Goal: Task Accomplishment & Management: Manage account settings

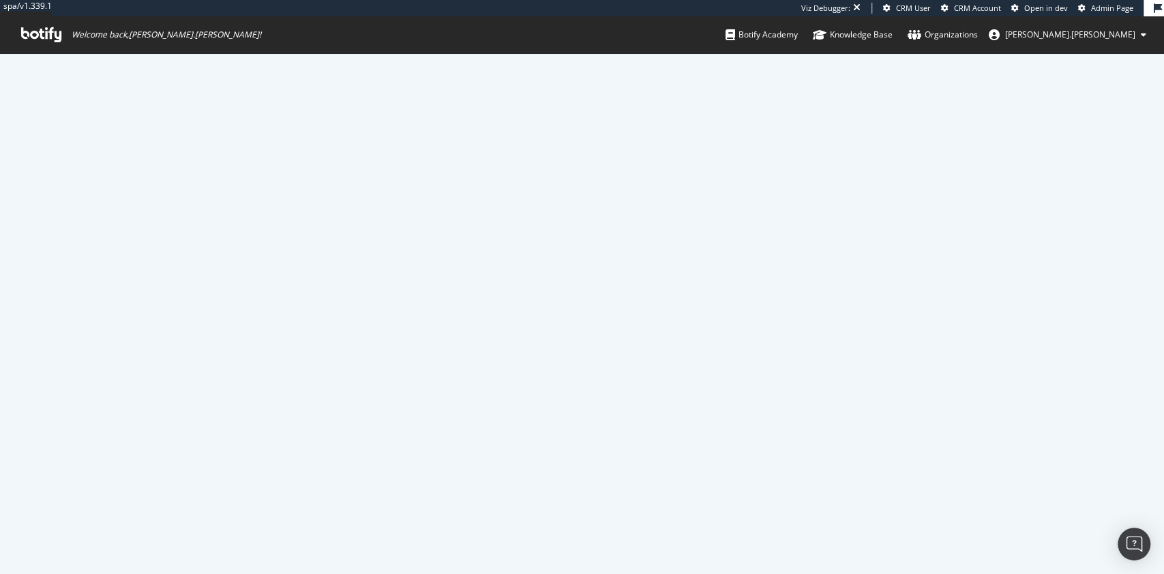
click at [1096, 7] on span "Admin Page" at bounding box center [1112, 8] width 42 height 10
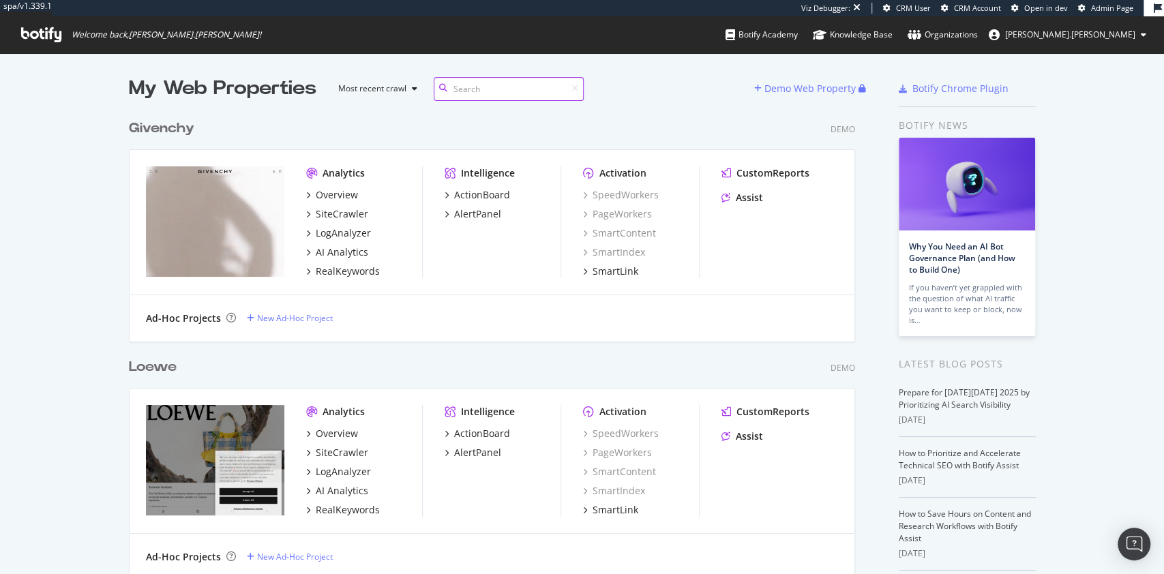
scroll to position [35650, 723]
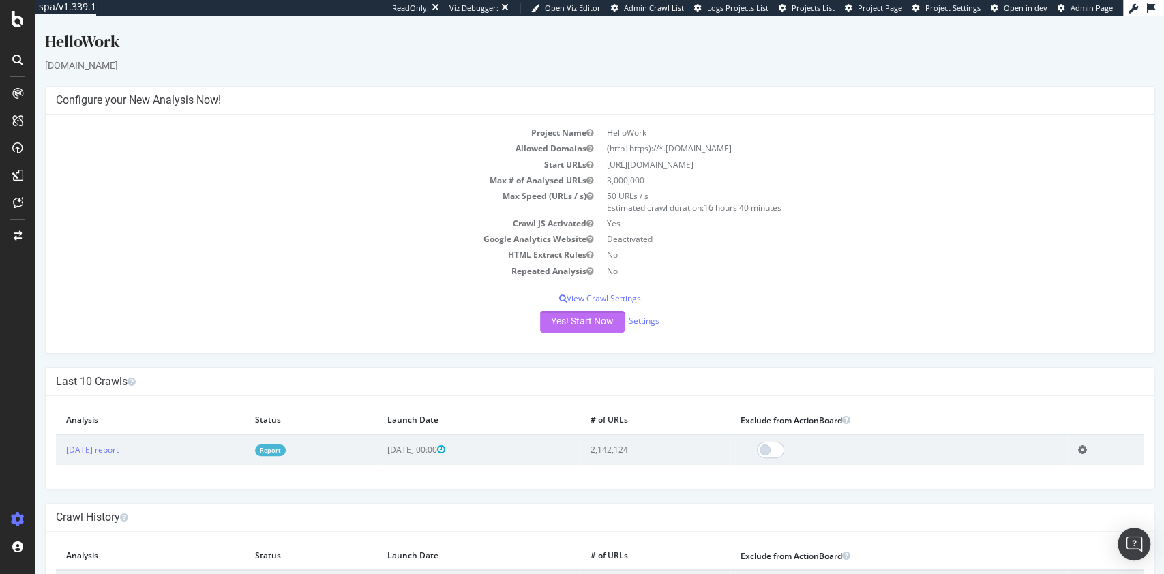
click at [570, 324] on button "Yes! Start Now" at bounding box center [582, 322] width 85 height 22
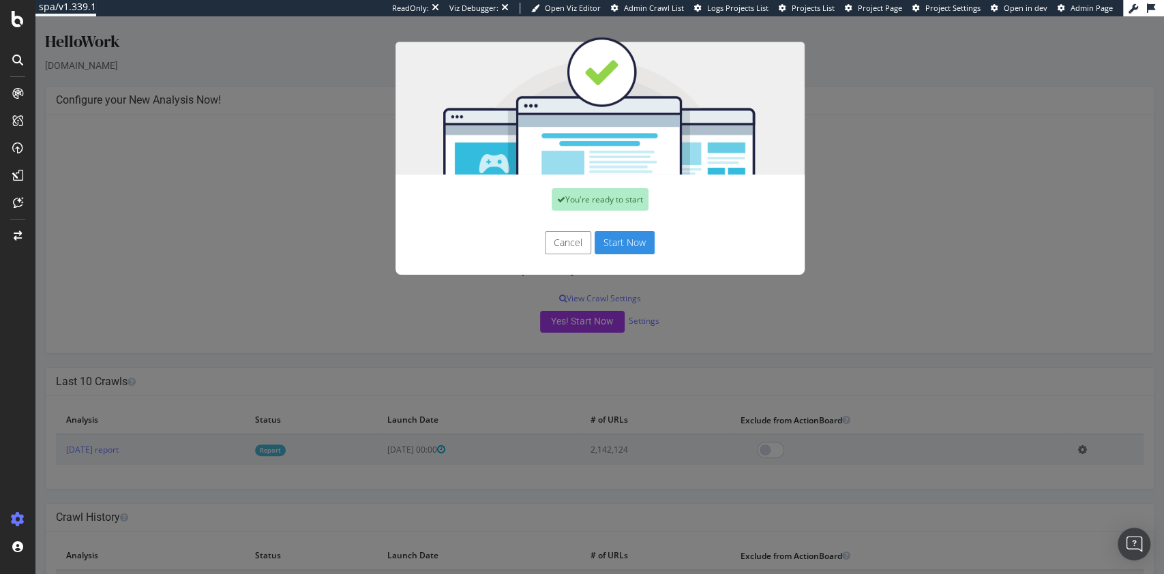
click at [611, 233] on button "Start Now" at bounding box center [625, 242] width 60 height 23
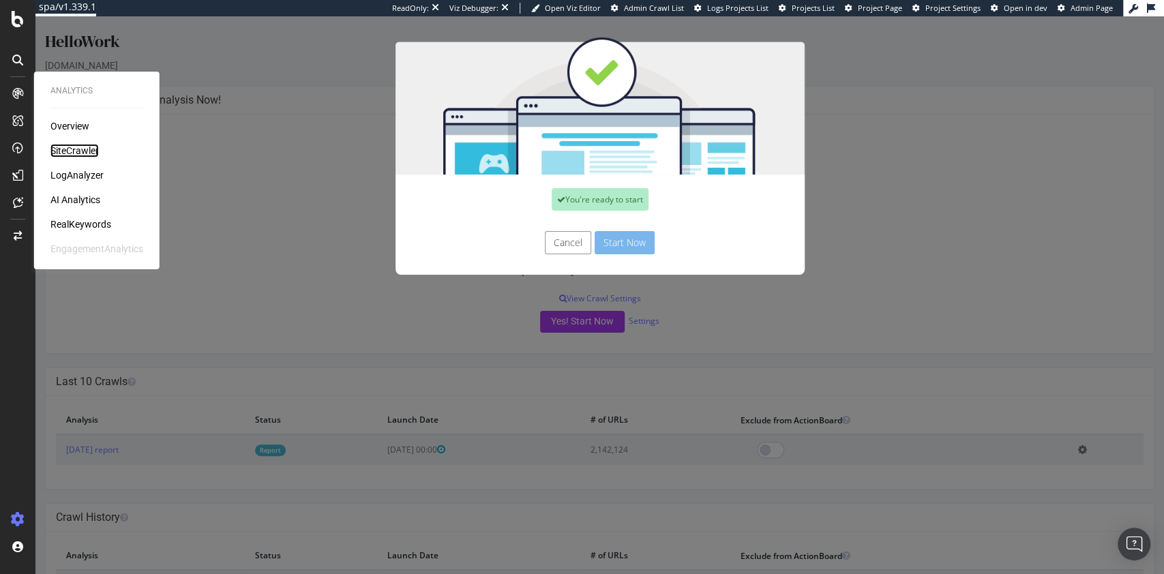
click at [78, 154] on div "SiteCrawler" at bounding box center [74, 151] width 48 height 14
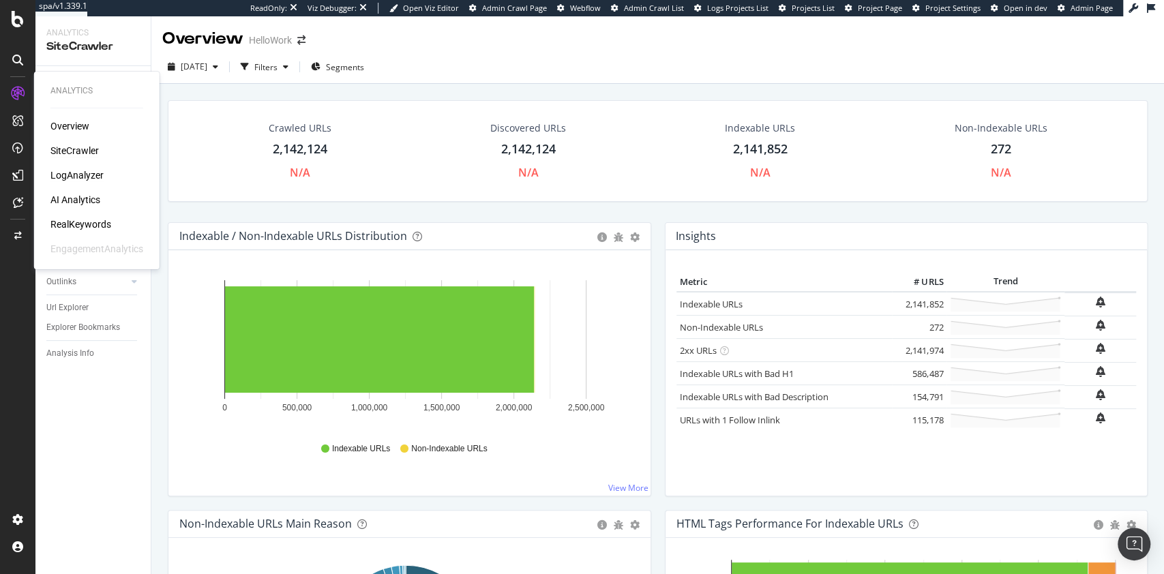
click at [78, 171] on div "LogAnalyzer" at bounding box center [76, 175] width 53 height 14
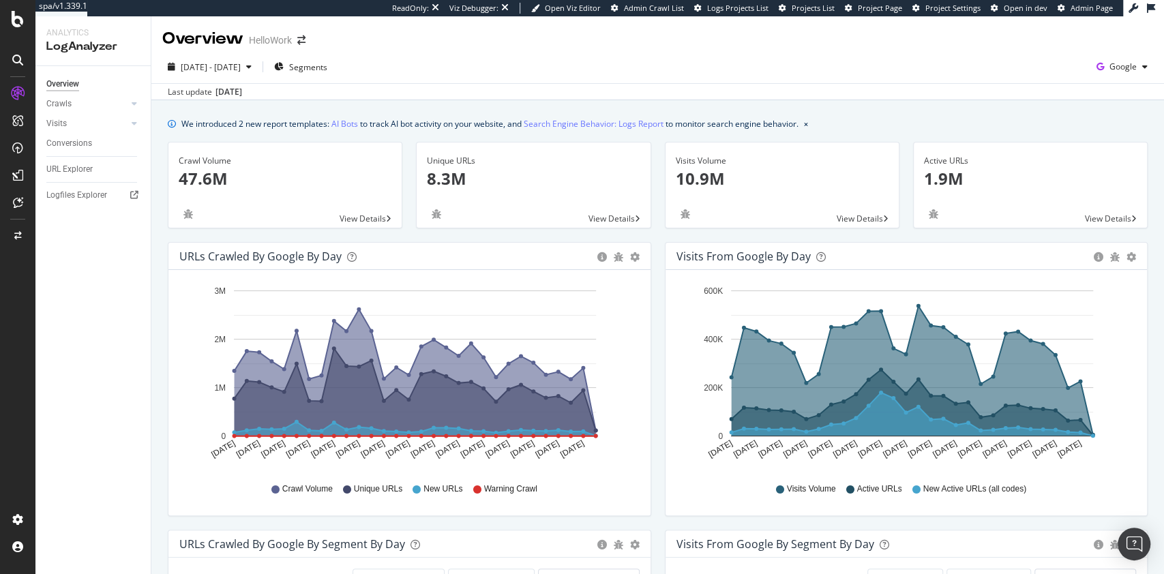
click at [142, 100] on div "Crawls" at bounding box center [98, 104] width 104 height 20
click at [136, 101] on div at bounding box center [134, 104] width 14 height 14
click at [85, 194] on div "Resources" at bounding box center [70, 197] width 37 height 14
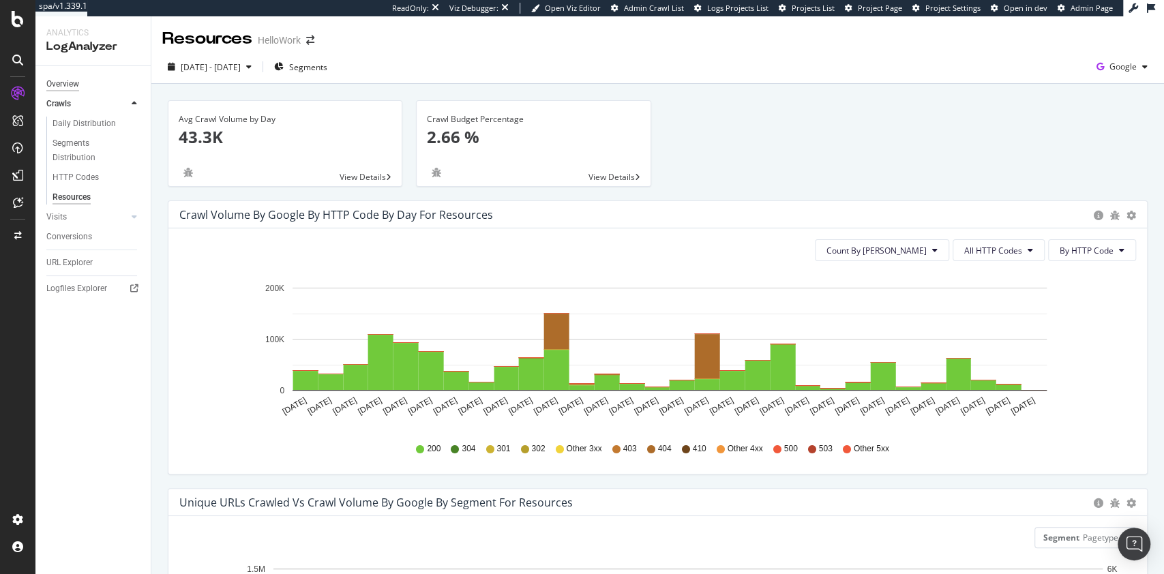
click at [63, 78] on div "Overview" at bounding box center [62, 84] width 33 height 14
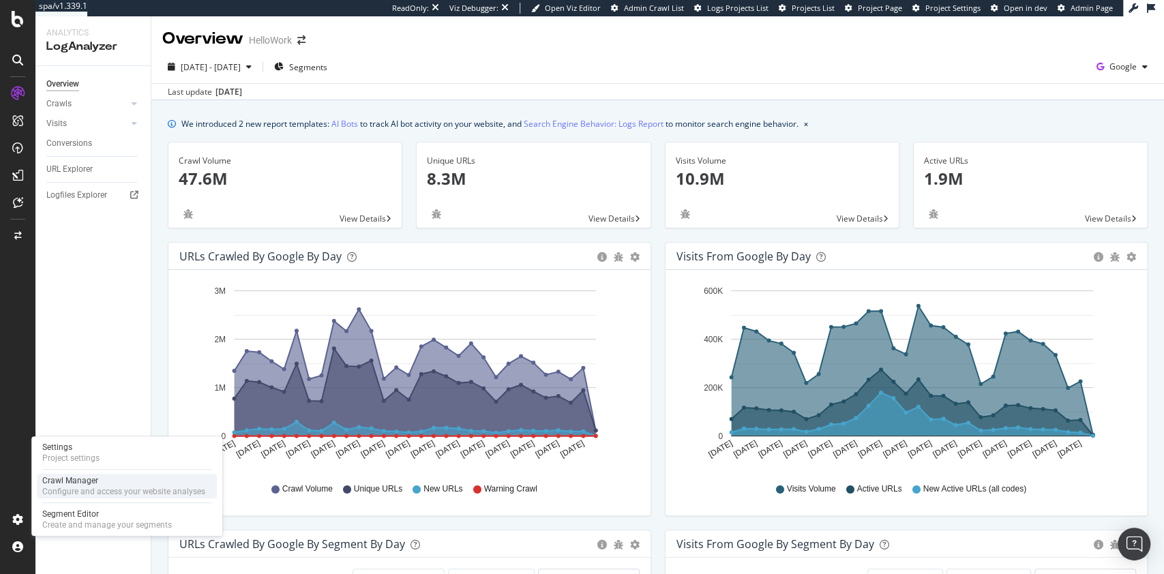
click at [106, 478] on div "Crawl Manager" at bounding box center [123, 480] width 163 height 11
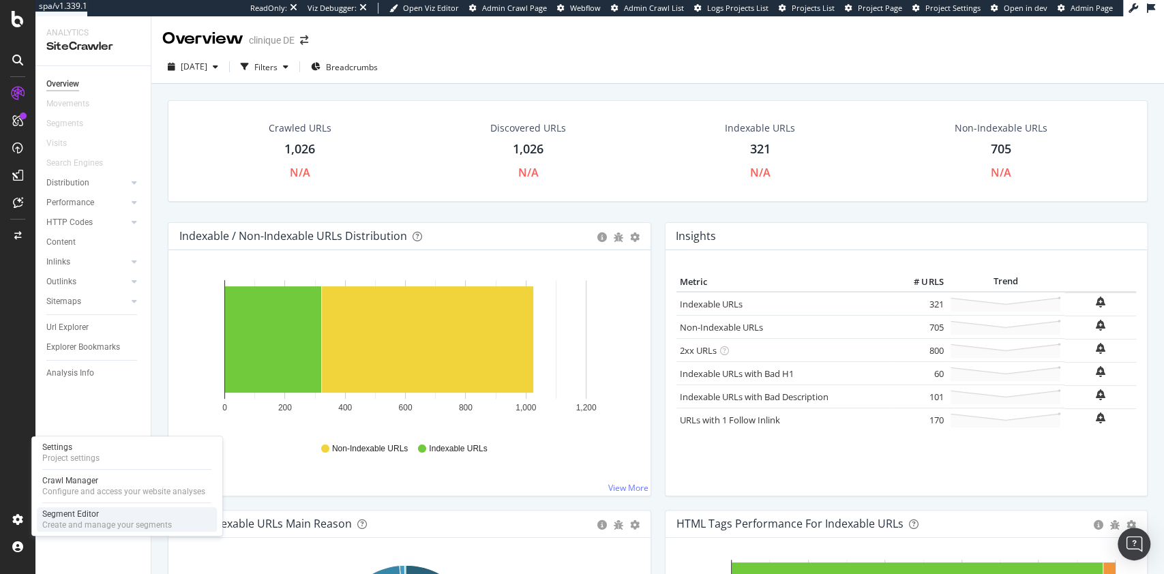
click at [71, 430] on div "Create and manage your segments" at bounding box center [107, 525] width 130 height 11
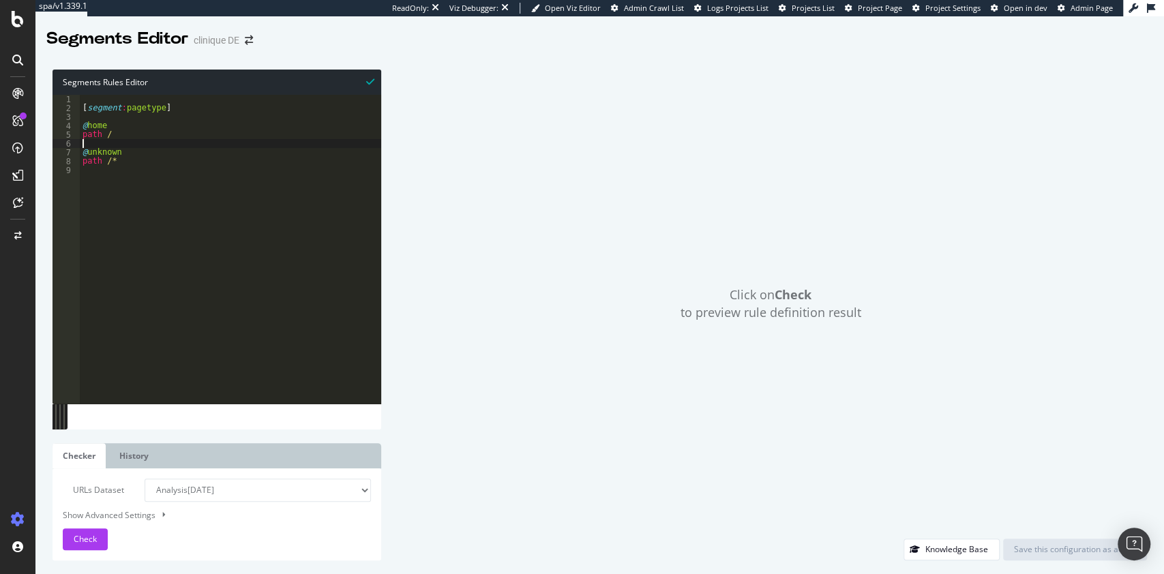
click at [133, 140] on div "[ segment : pagetype ] @ home path / @ unknown path /*" at bounding box center [230, 258] width 301 height 327
click at [243, 258] on div "[ segment : pagetype ] @ home path / @ unknown path /*" at bounding box center [232, 258] width 297 height 327
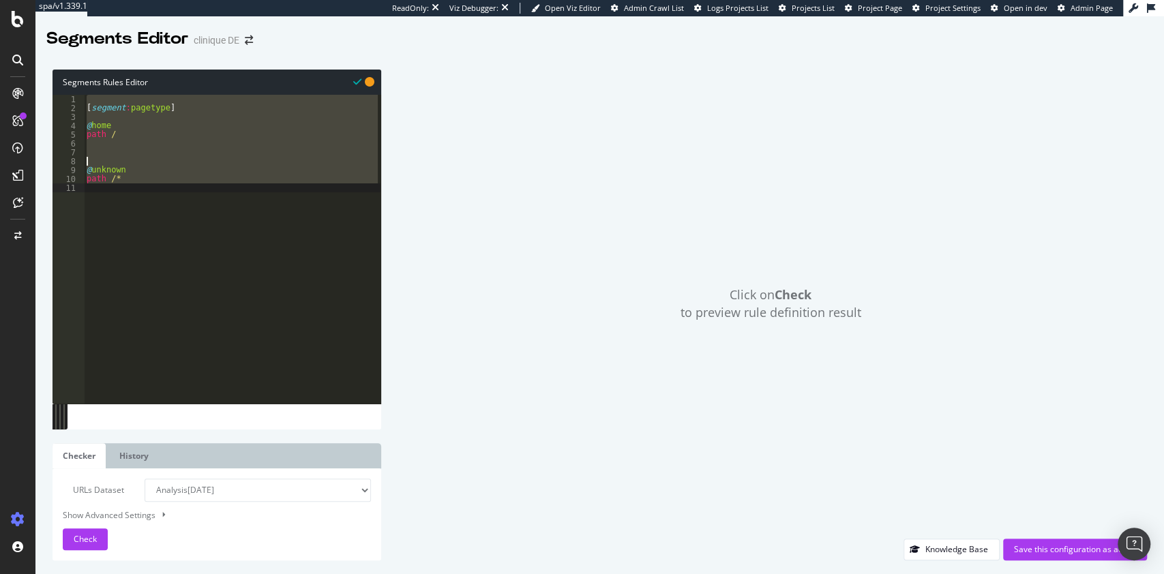
paste textarea "Cursor at row 11"
type textarea "path /*"
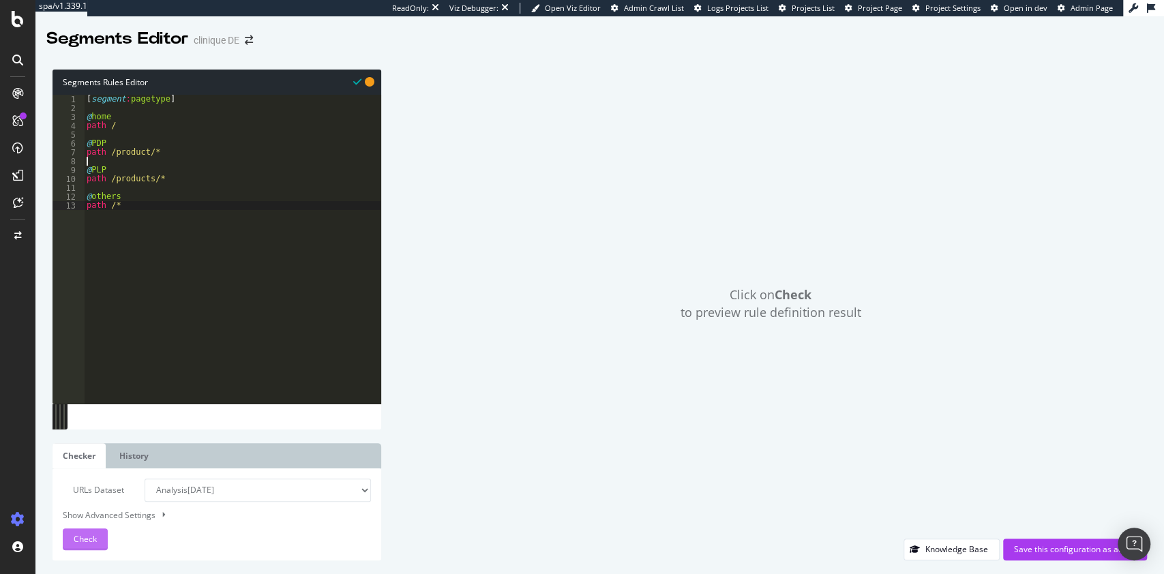
click at [84, 430] on div "Check" at bounding box center [85, 539] width 23 height 20
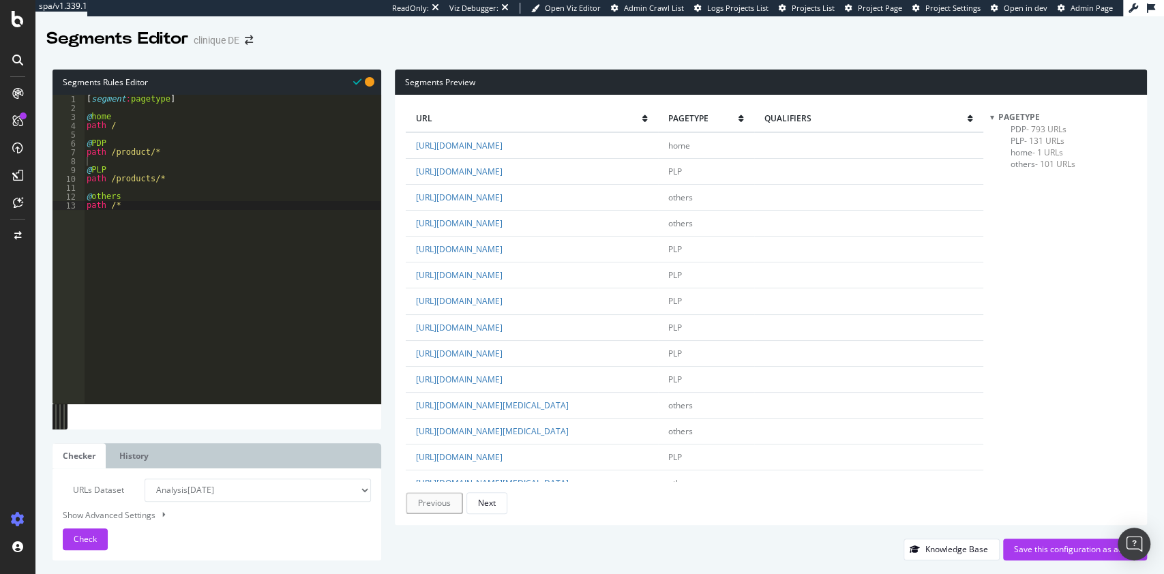
click at [872, 162] on span "- 101 URLs" at bounding box center [1055, 164] width 40 height 12
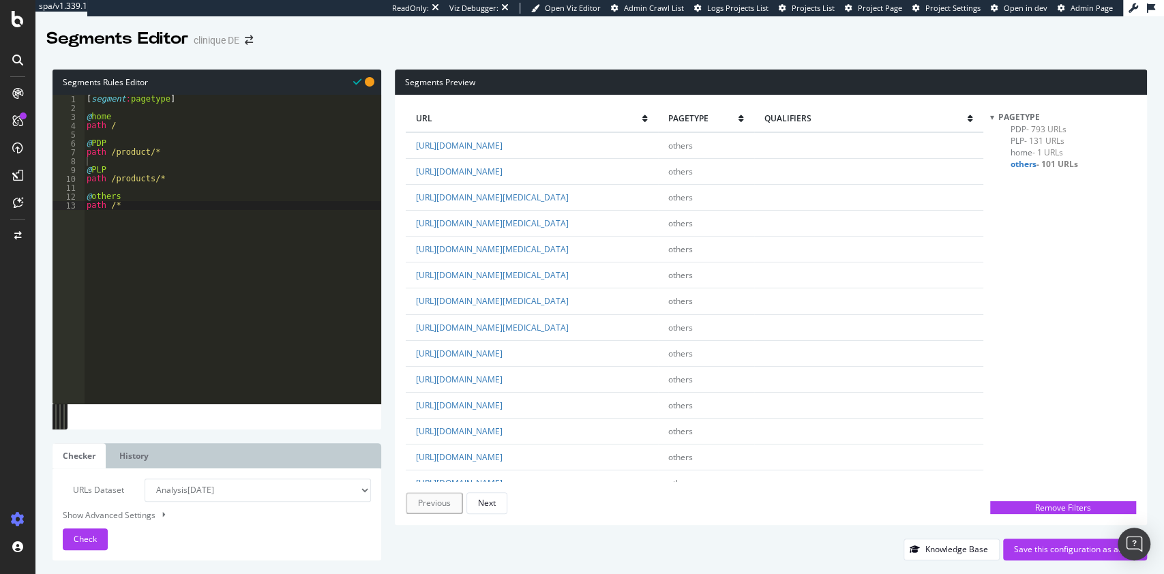
click at [872, 138] on span "- 131 URLs" at bounding box center [1044, 141] width 40 height 12
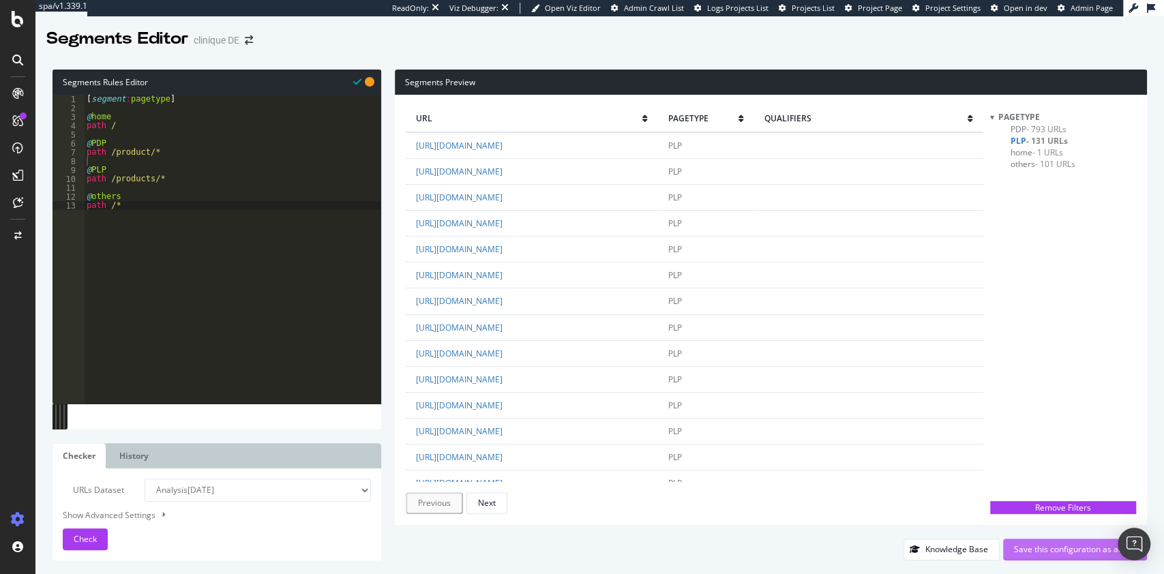
click at [872, 430] on div "Save this configuration as active" at bounding box center [1075, 549] width 122 height 12
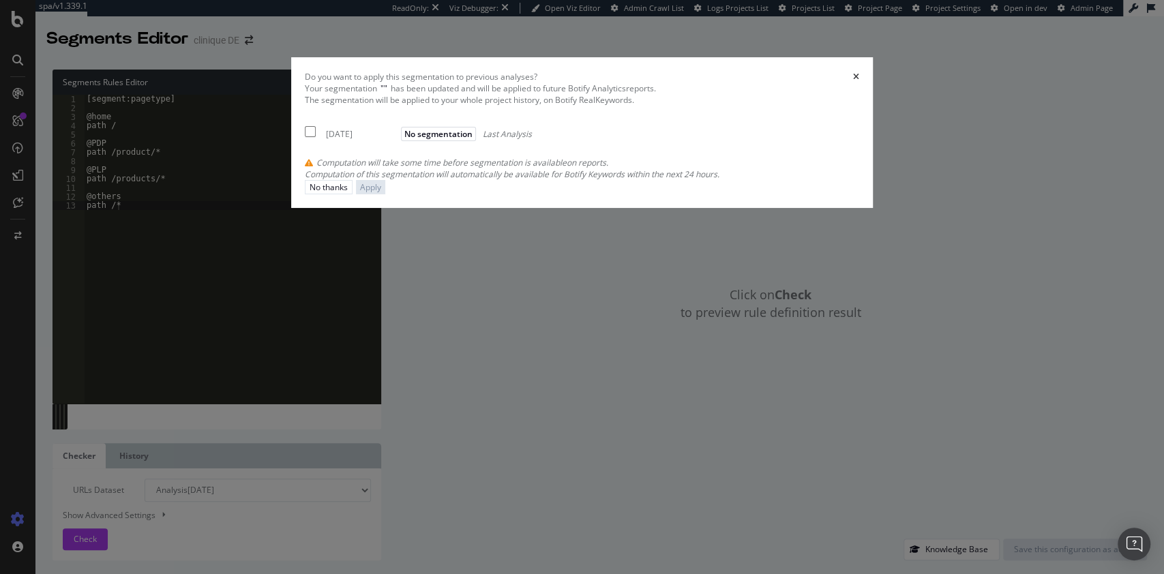
click at [397, 140] on div "2025 Oct. 10th" at bounding box center [362, 134] width 72 height 12
checkbox input "true"
click at [381, 193] on div "Apply" at bounding box center [370, 187] width 21 height 12
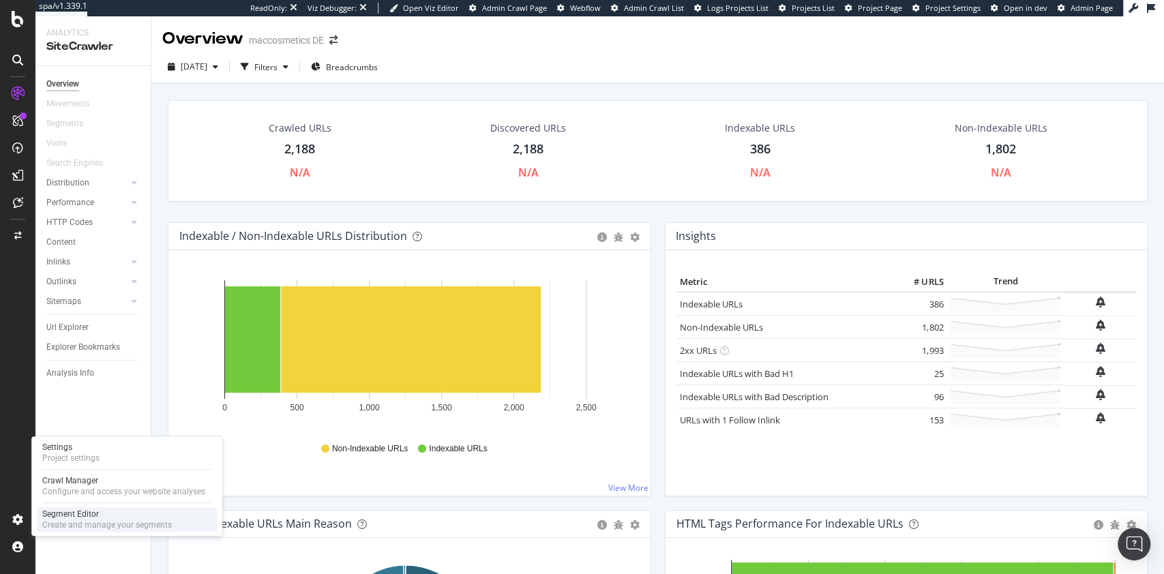
click at [73, 430] on div "Segment Editor" at bounding box center [107, 514] width 130 height 11
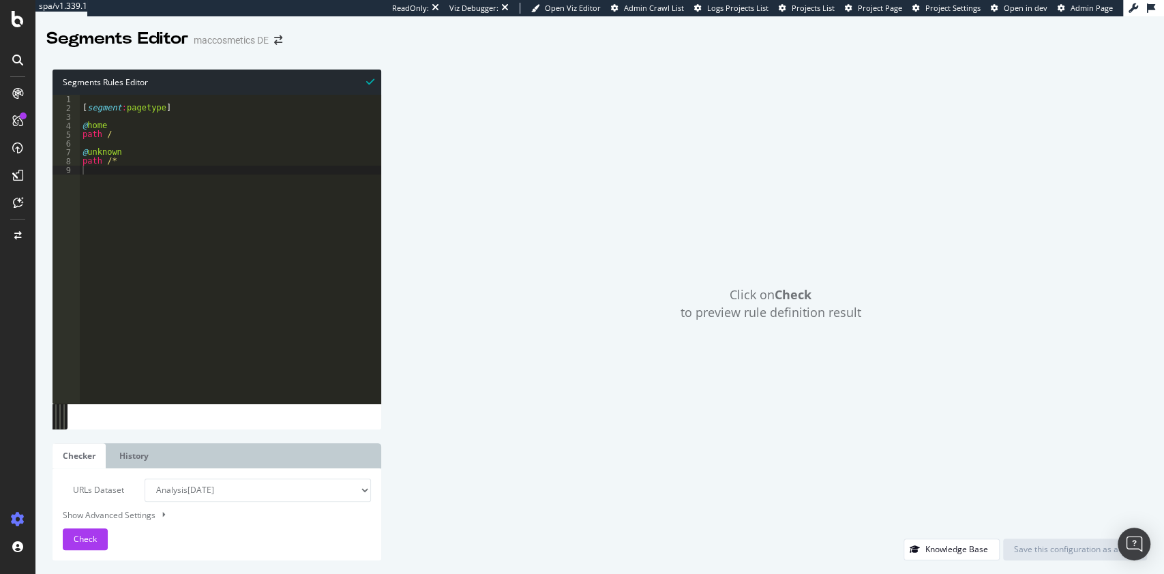
click at [262, 184] on div "[ segment : pagetype ] @ home path / @ unknown path /*" at bounding box center [230, 258] width 301 height 327
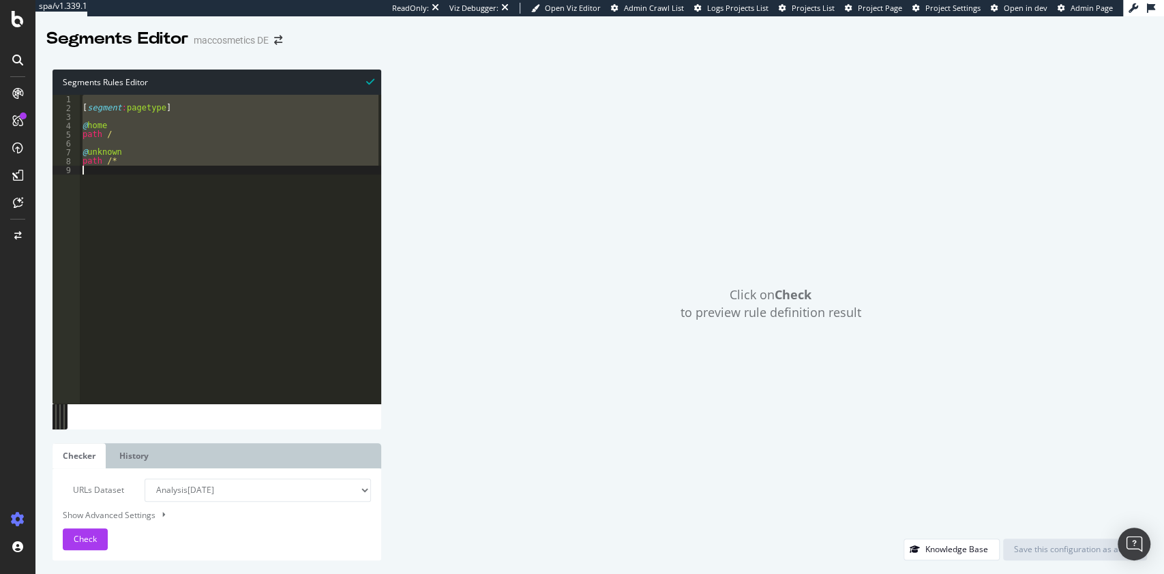
paste textarea "Cursor at row 9"
type textarea "path /*"
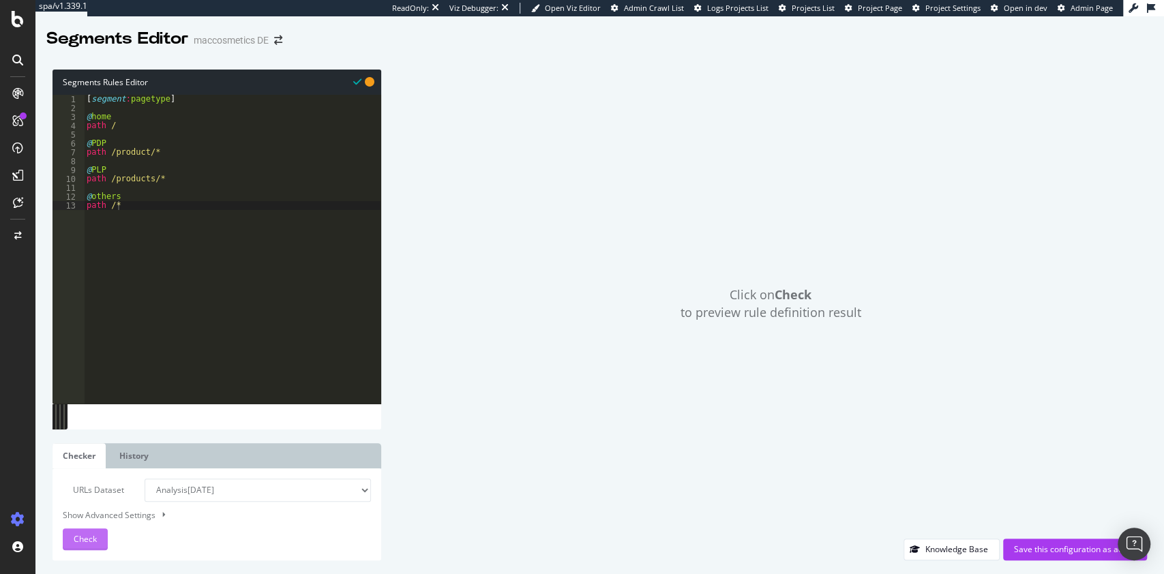
click at [93, 430] on div "Check" at bounding box center [85, 539] width 23 height 20
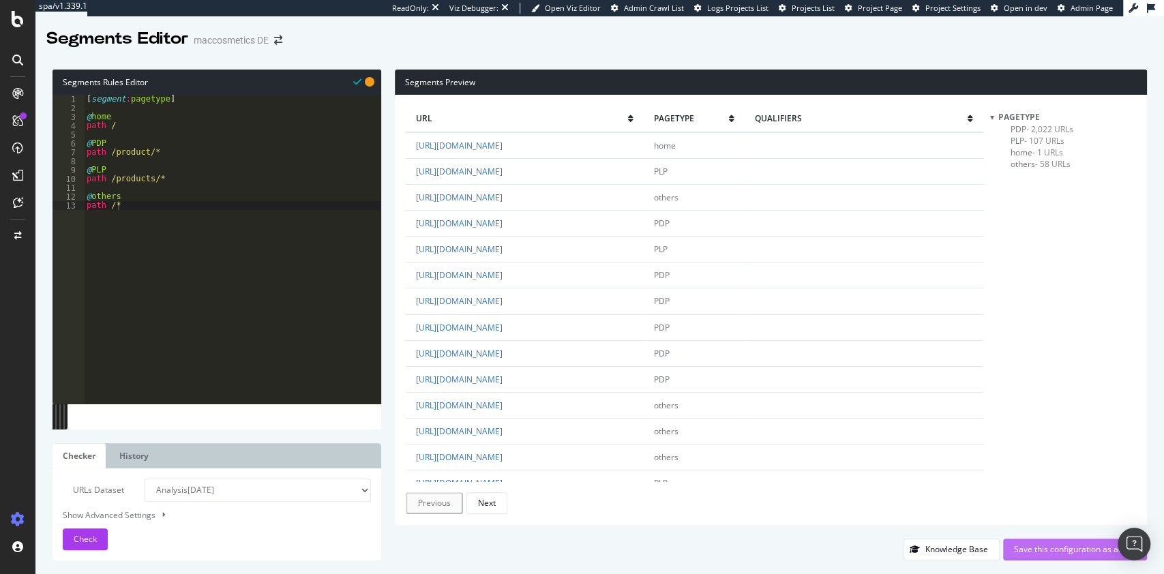
click at [872, 430] on div "Save this configuration as active" at bounding box center [1075, 549] width 122 height 12
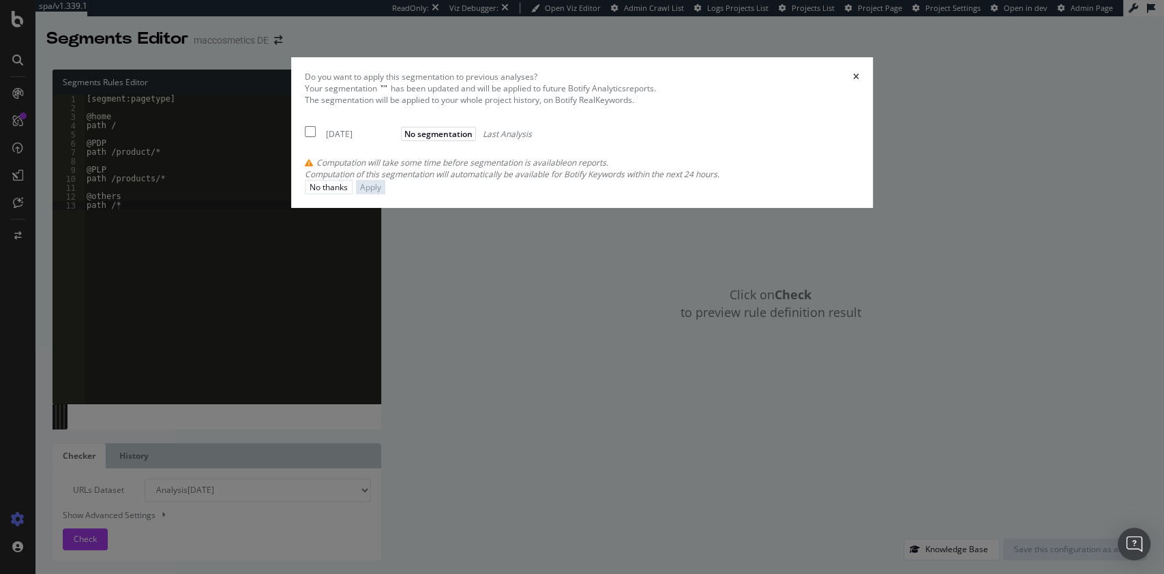
click at [367, 180] on div "Your segmentation " " has been updated and will be applied to future Botify Ana…" at bounding box center [582, 130] width 555 height 97
click at [357, 140] on div "2025 Oct. 10th" at bounding box center [362, 134] width 72 height 12
checkbox input "true"
click at [381, 193] on div "Apply" at bounding box center [370, 187] width 21 height 12
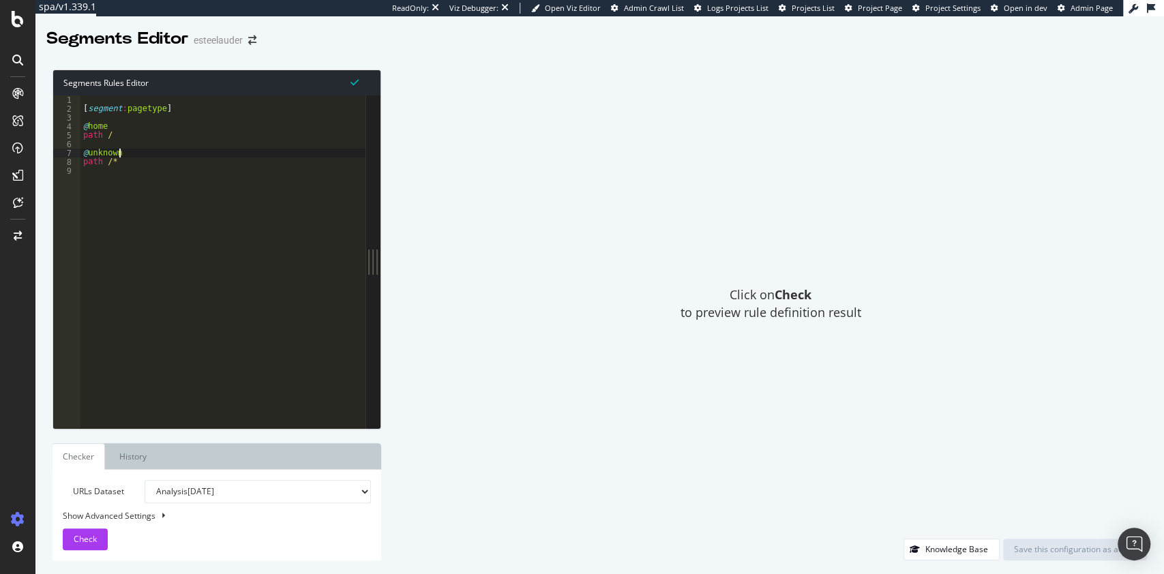
click at [138, 153] on div "[ segment : pagetype ] @ home path / @ unknown path /*" at bounding box center [222, 270] width 285 height 351
click at [87, 430] on div "Check" at bounding box center [85, 539] width 23 height 12
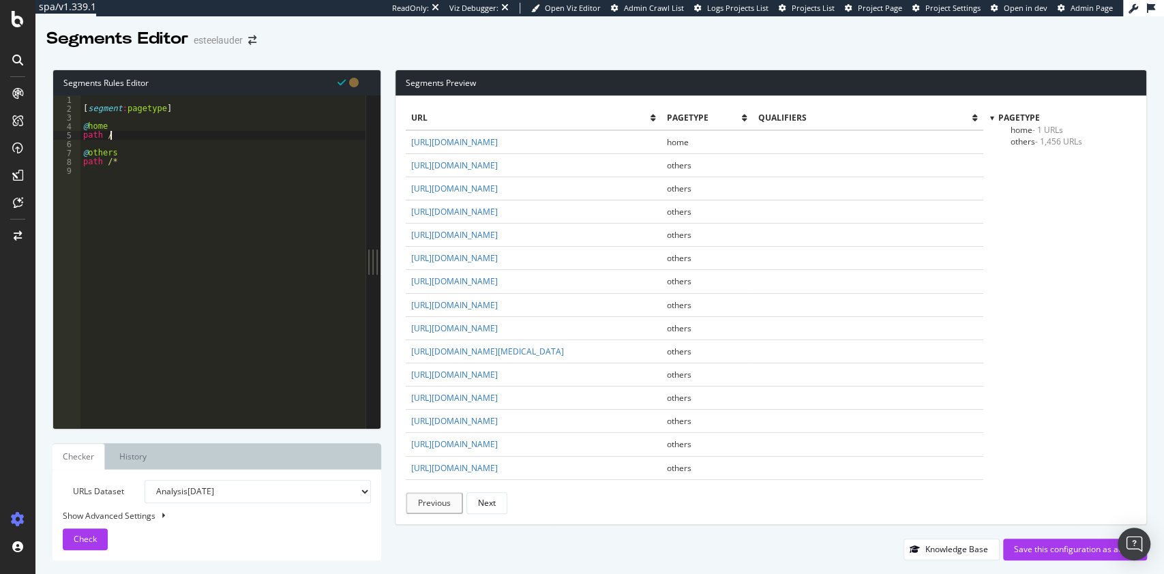
click at [153, 134] on div "[ segment : pagetype ] @ home path / @ others path /*" at bounding box center [222, 270] width 285 height 351
type textarea "path /"
type textarea "P"
type textarea "@PDP"
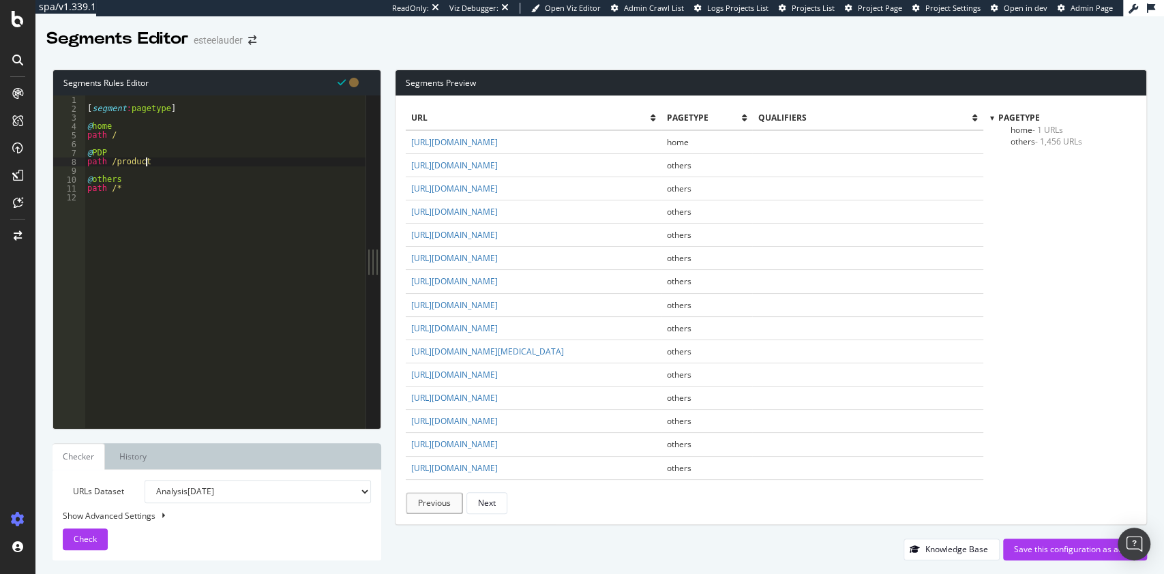
scroll to position [0, 5]
type textarea "path /products/*"
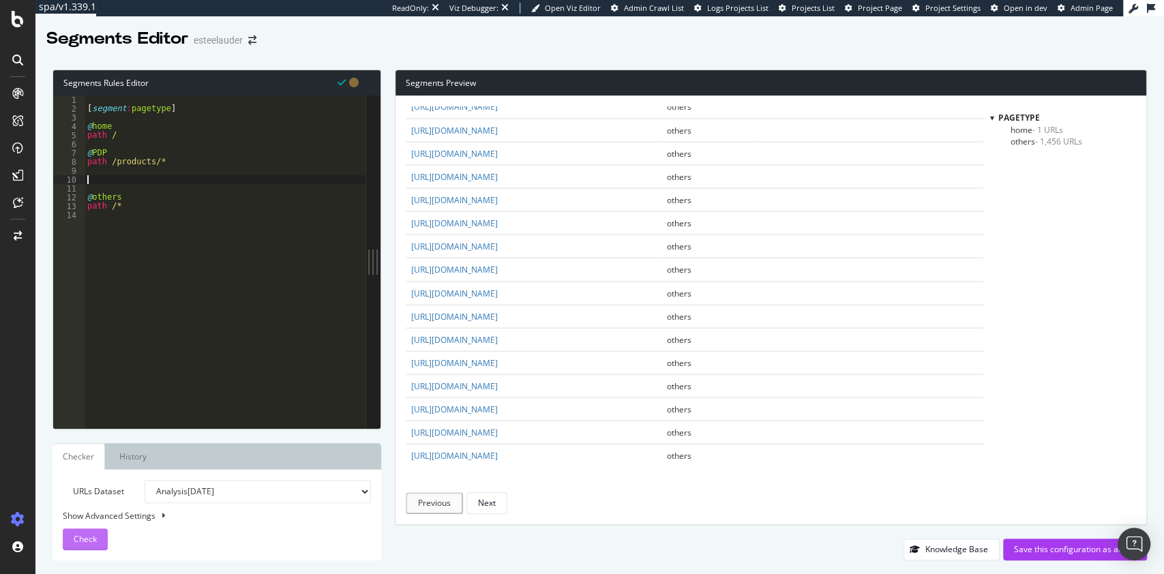
click at [91, 430] on span "Check" at bounding box center [85, 539] width 23 height 12
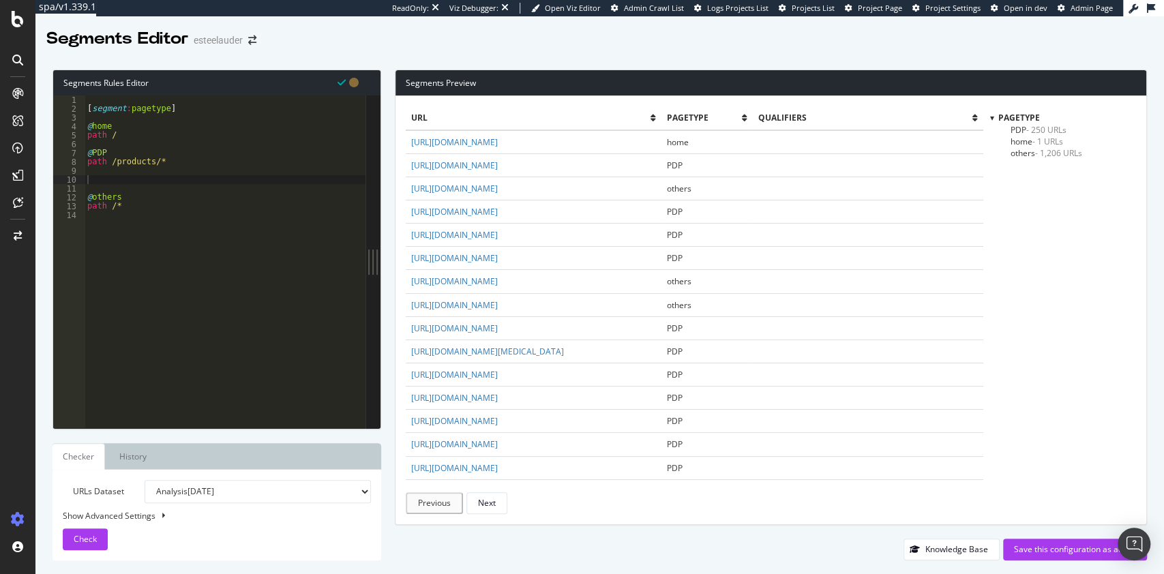
click at [872, 153] on span "- 1,206 URLs" at bounding box center [1058, 153] width 47 height 12
click at [872, 132] on span "- 250 URLs" at bounding box center [1046, 130] width 40 height 12
click at [121, 155] on div "[ segment : pagetype ] @ home path / @ PDP path /products/* @ others path /*" at bounding box center [225, 270] width 281 height 351
click at [145, 137] on div "[ segment : pagetype ] @ home path / @ PLP path /products/* @ others path /*" at bounding box center [225, 270] width 281 height 351
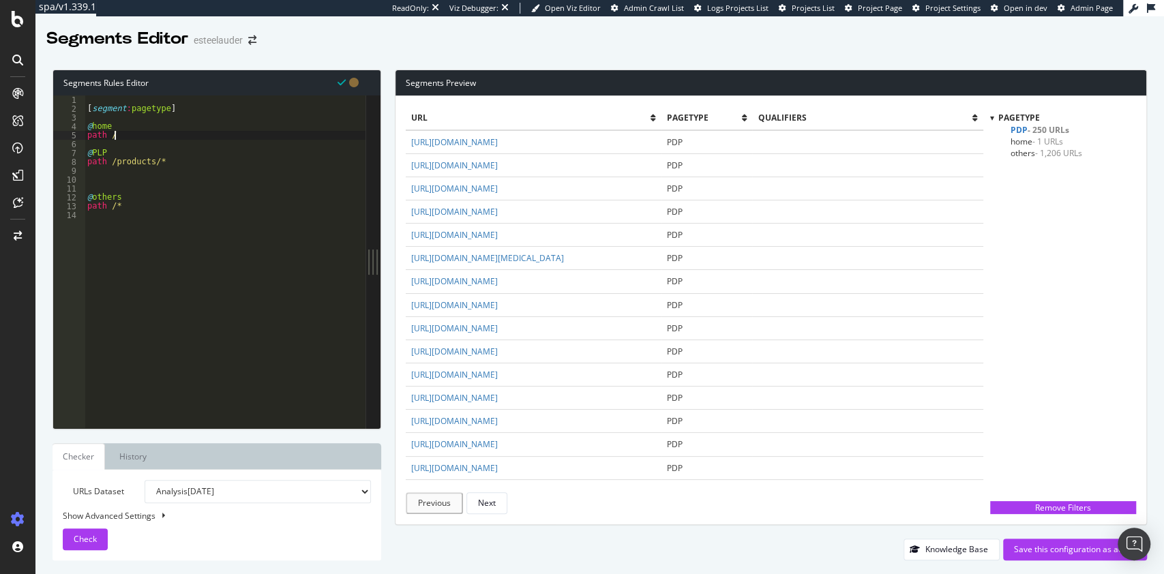
type textarea "path /"
type textarea "@PFDP"
type textarea "@PDP"
type textarea "path /product/*"
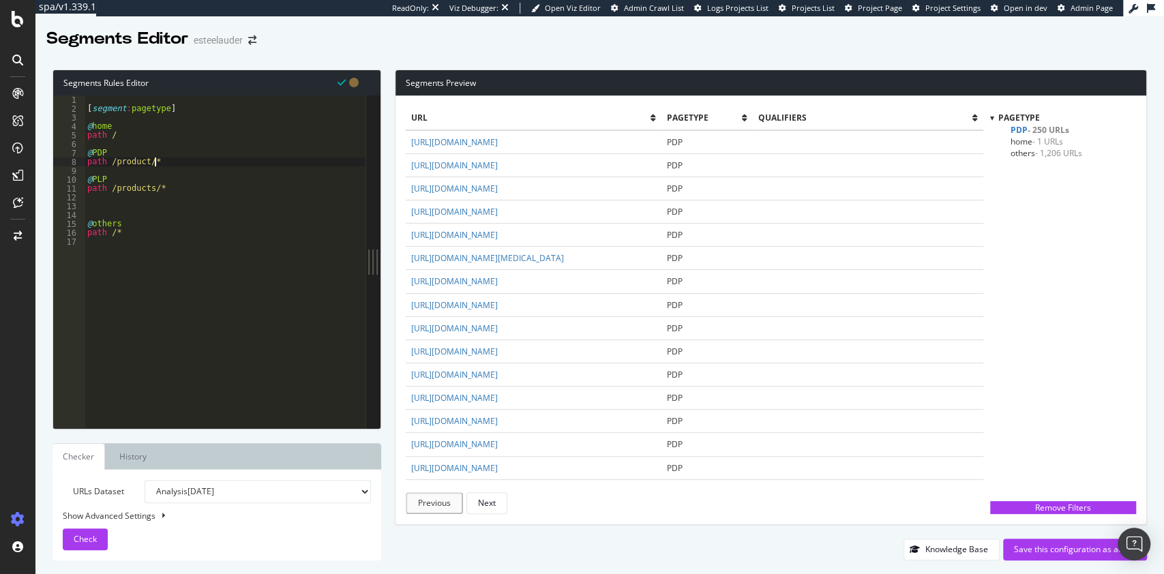
click at [118, 212] on div "[ segment : pagetype ] @ home path / @ PDP path /product/* @ PLP path /products…" at bounding box center [225, 270] width 281 height 351
click at [79, 430] on span "Check" at bounding box center [85, 539] width 23 height 12
click at [872, 160] on span "- 69 URLs" at bounding box center [1052, 165] width 35 height 12
click at [872, 430] on div "Save this configuration as active" at bounding box center [1075, 549] width 122 height 20
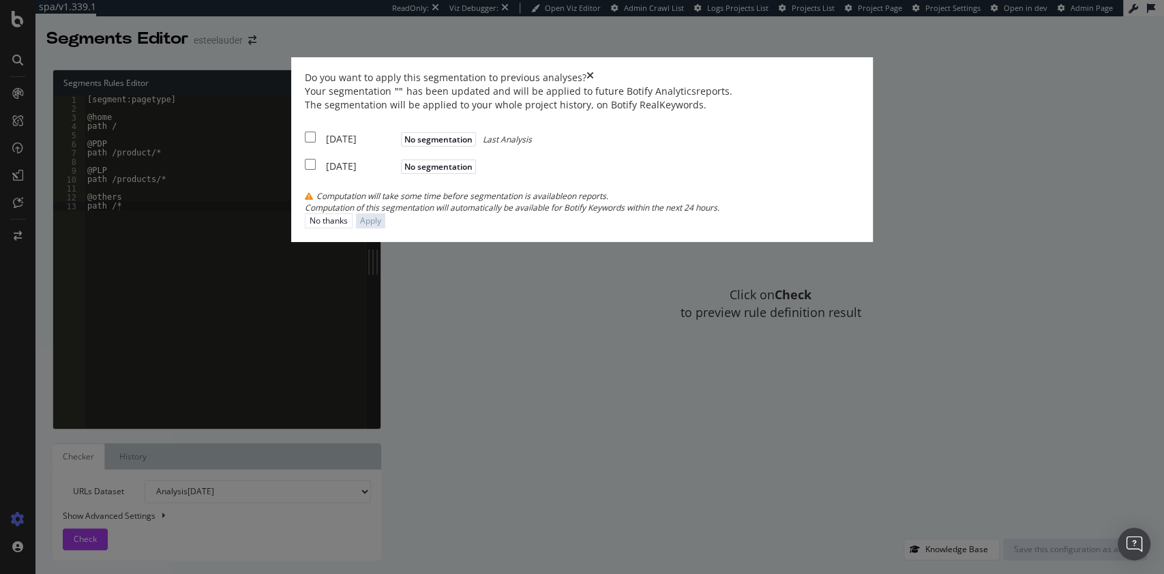
click at [397, 146] on div "[DATE]" at bounding box center [362, 139] width 72 height 14
checkbox input "true"
click at [379, 173] on div "[DATE] No segmentation" at bounding box center [392, 164] width 175 height 17
checkbox input "true"
click at [824, 228] on div "No thanks Apply" at bounding box center [582, 220] width 555 height 14
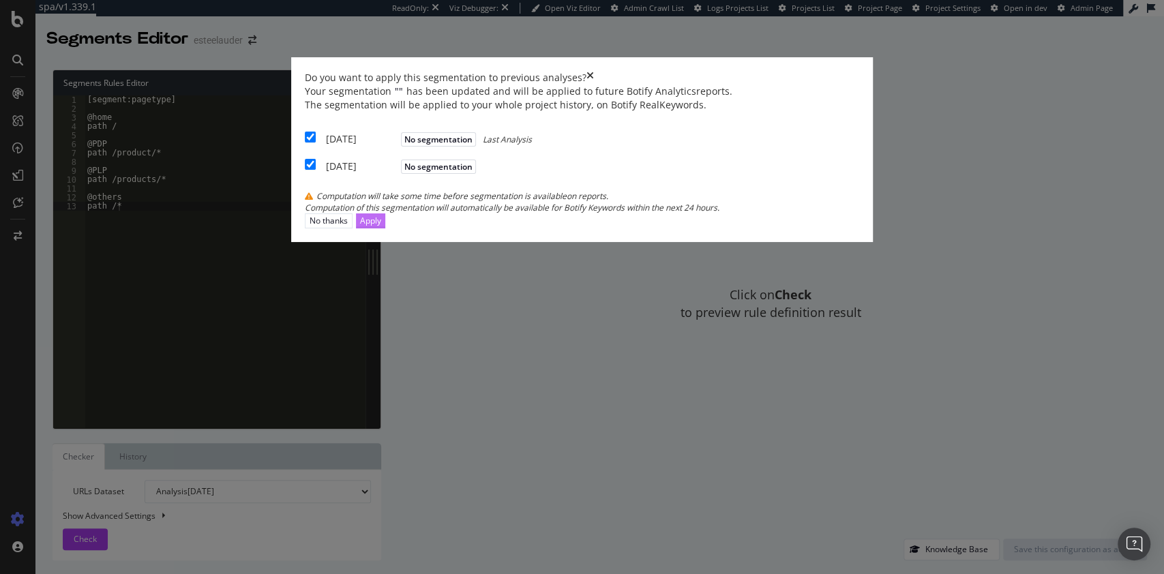
click at [381, 226] on div "Apply" at bounding box center [370, 221] width 21 height 12
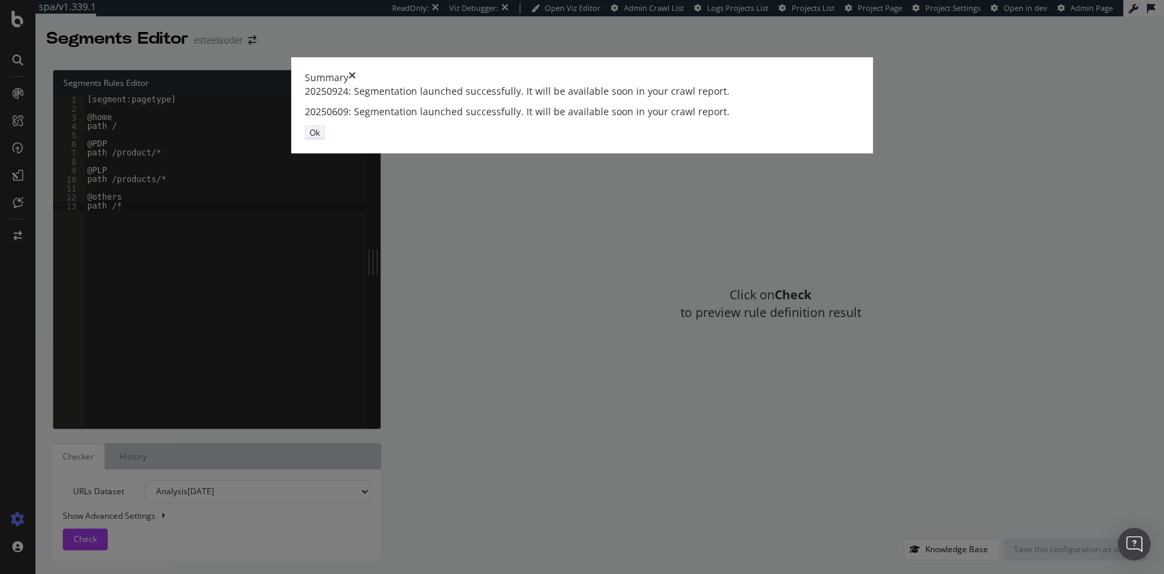
click at [320, 138] on div "Ok" at bounding box center [315, 133] width 10 height 12
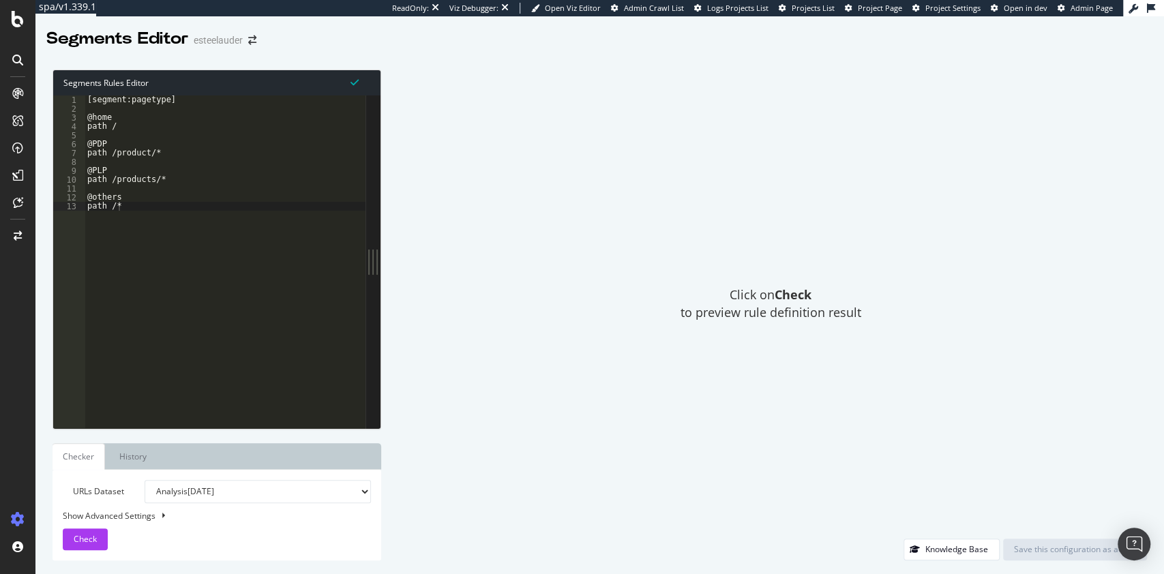
click at [191, 181] on div "[segment:pagetype] @home path / @PDP path /product/* @PLP path /products/* @oth…" at bounding box center [225, 270] width 281 height 351
click at [166, 199] on div "[segment:pagetype] @home path / @PDP path /product/* @PLP path /products/* @oth…" at bounding box center [225, 270] width 281 height 351
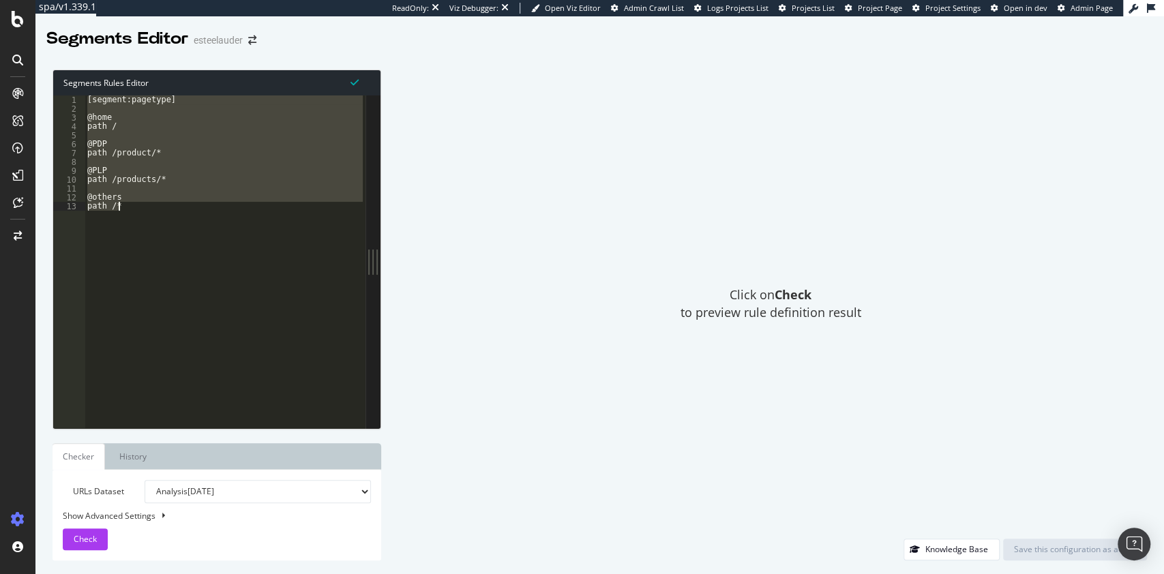
type textarea "@others path /*"
